Goal: Task Accomplishment & Management: Manage account settings

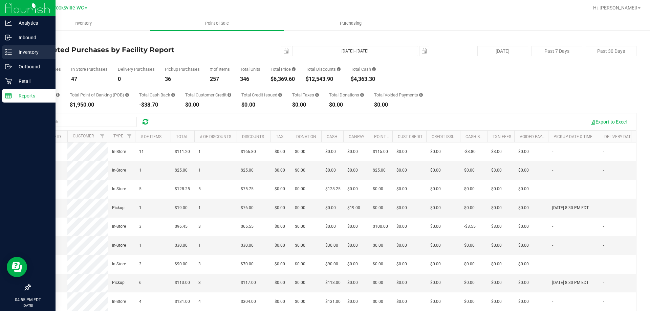
click at [14, 54] on p "Inventory" at bounding box center [32, 52] width 41 height 8
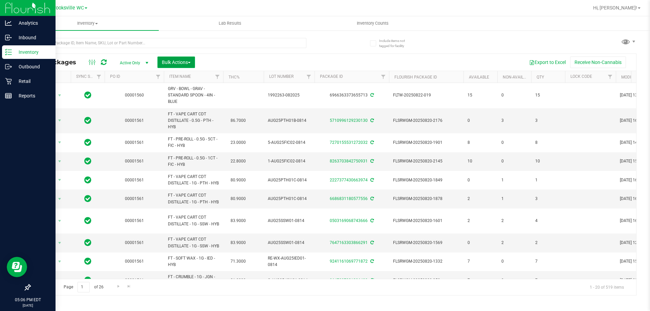
click at [182, 62] on span "Bulk Actions" at bounding box center [176, 62] width 29 height 5
click at [184, 130] on div "Lock/Unlock packages" at bounding box center [190, 128] width 56 height 11
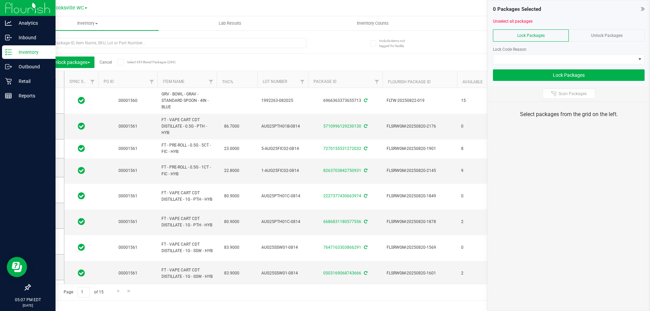
click at [193, 85] on th "Item Name" at bounding box center [187, 79] width 59 height 17
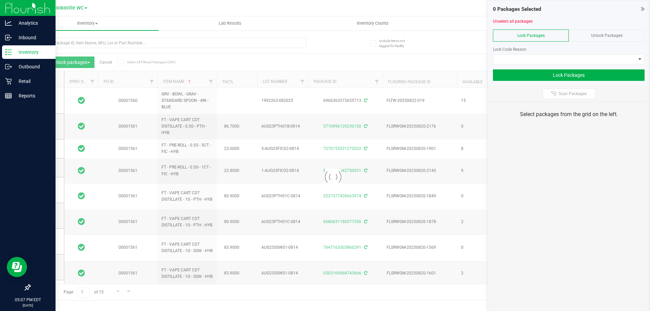
click at [645, 7] on icon at bounding box center [643, 8] width 4 height 7
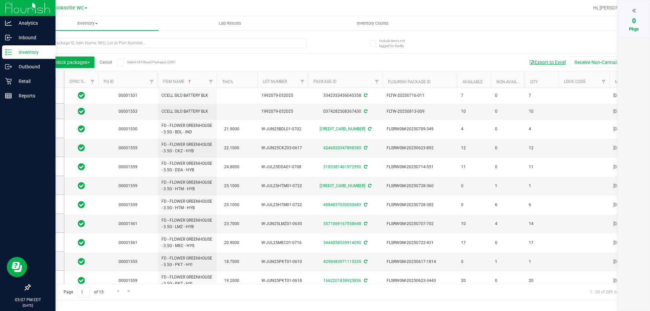
click at [554, 65] on button "Export to Excel" at bounding box center [547, 63] width 45 height 12
click at [31, 50] on p "Inventory" at bounding box center [32, 52] width 41 height 8
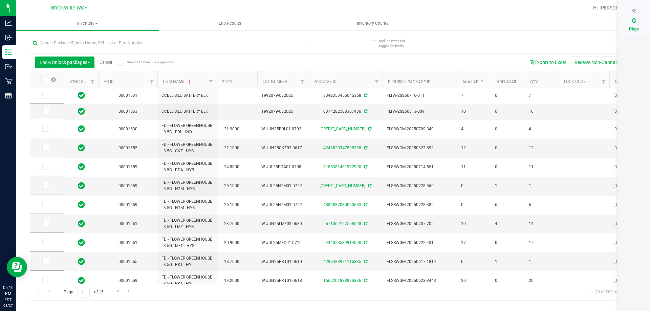
click at [104, 64] on link "Cancel" at bounding box center [106, 62] width 13 height 5
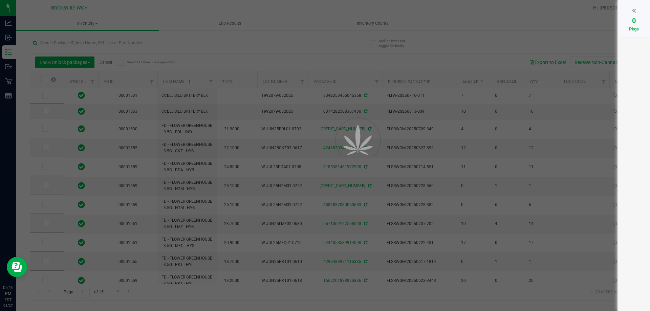
click at [123, 40] on div at bounding box center [325, 155] width 650 height 311
click at [130, 42] on div at bounding box center [325, 155] width 650 height 311
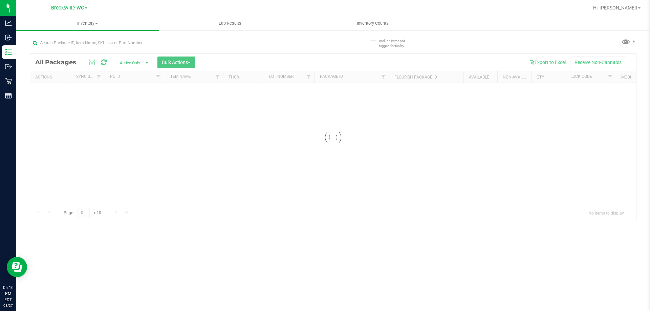
click at [121, 45] on input "text" at bounding box center [168, 43] width 277 height 10
click at [43, 45] on input "*-3539169138546062" at bounding box center [168, 43] width 277 height 10
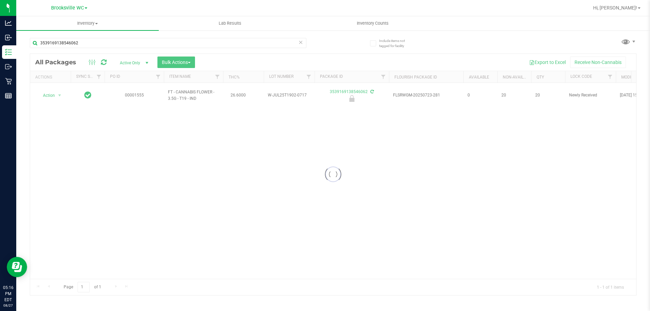
type input "3539169138546062"
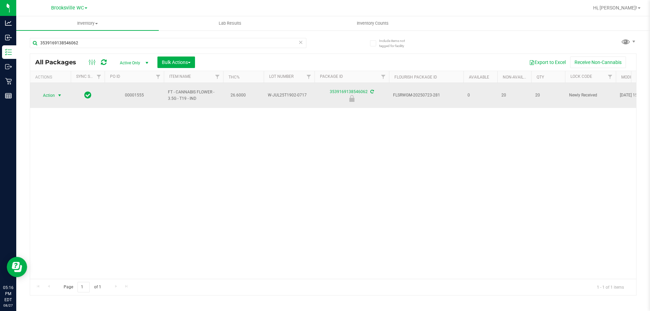
click at [56, 96] on span "select" at bounding box center [60, 95] width 8 height 9
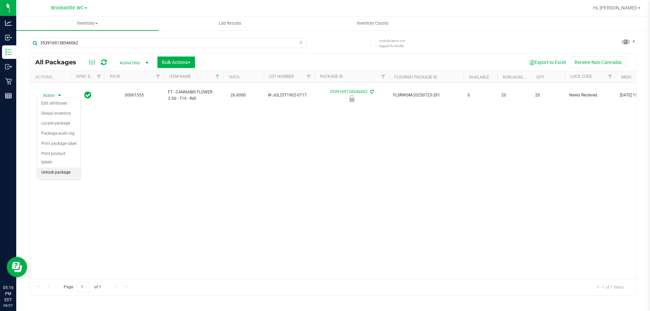
click at [67, 168] on li "Unlock package" at bounding box center [58, 173] width 43 height 10
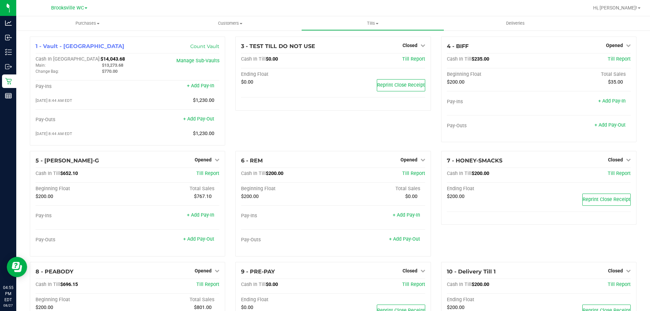
click at [412, 132] on div "3 - TEST TILL DO NOT USE Closed Open Till Cash In Till $0.00 Till Report Ending…" at bounding box center [333, 94] width 206 height 114
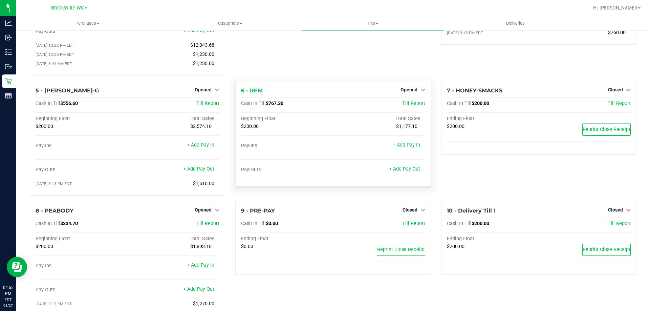
scroll to position [127, 0]
